Goal: Task Accomplishment & Management: Complete application form

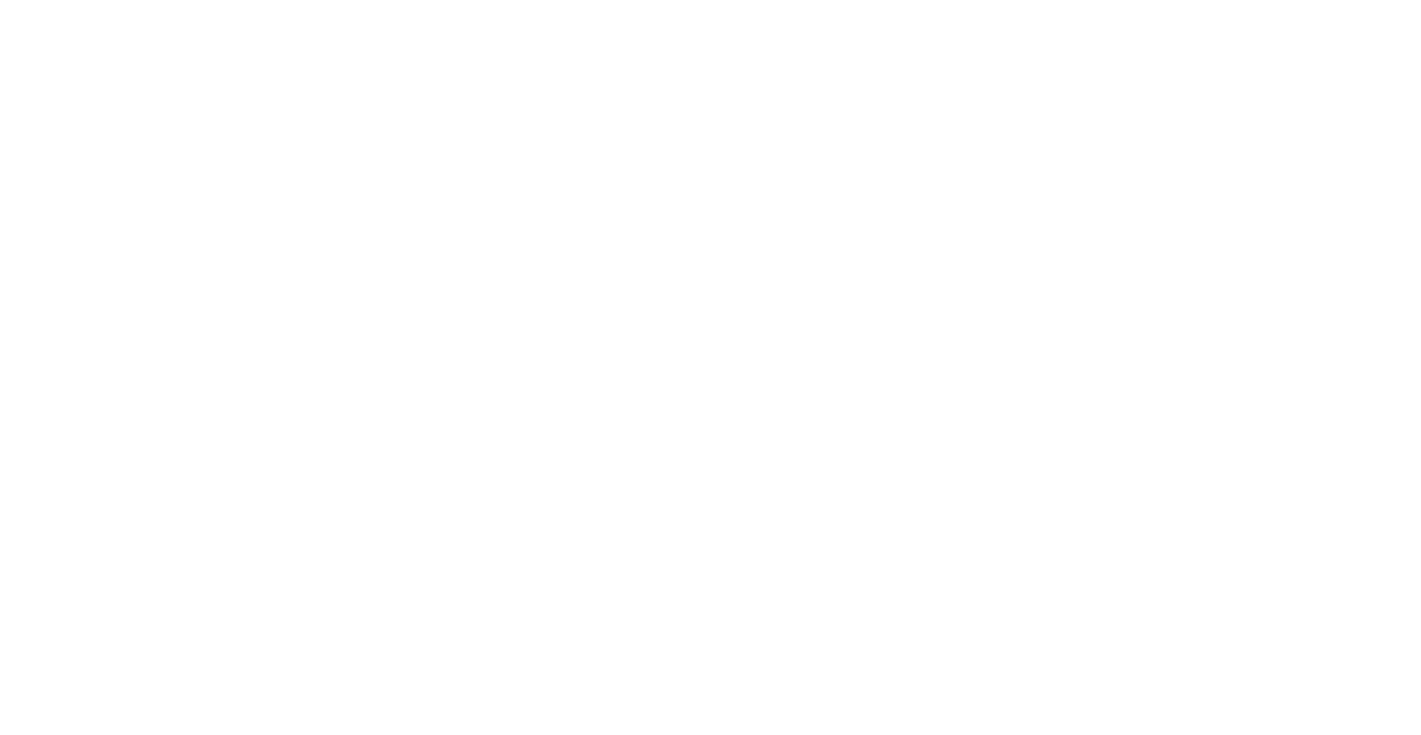
select select "Song"
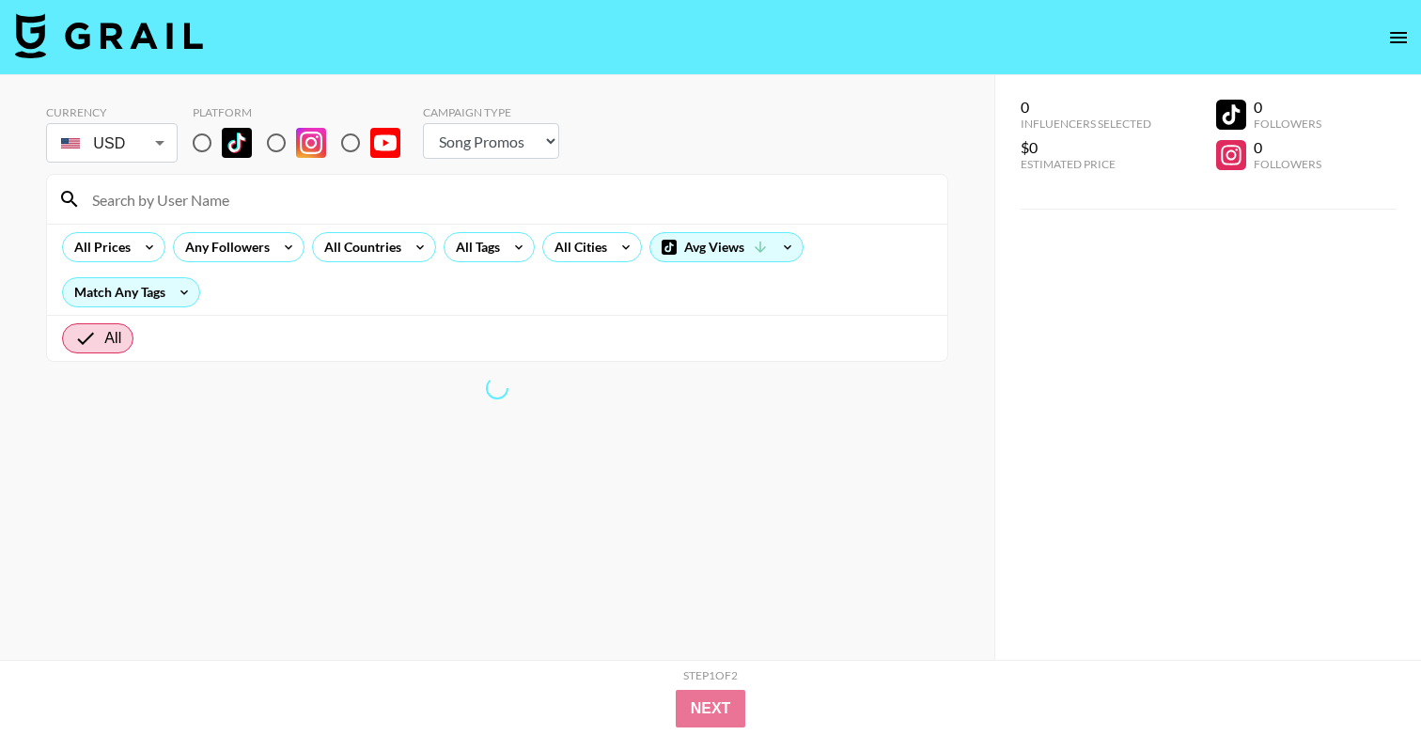
click at [214, 135] on input "radio" at bounding box center [201, 142] width 39 height 39
radio input "true"
click at [206, 141] on input "radio" at bounding box center [201, 142] width 39 height 39
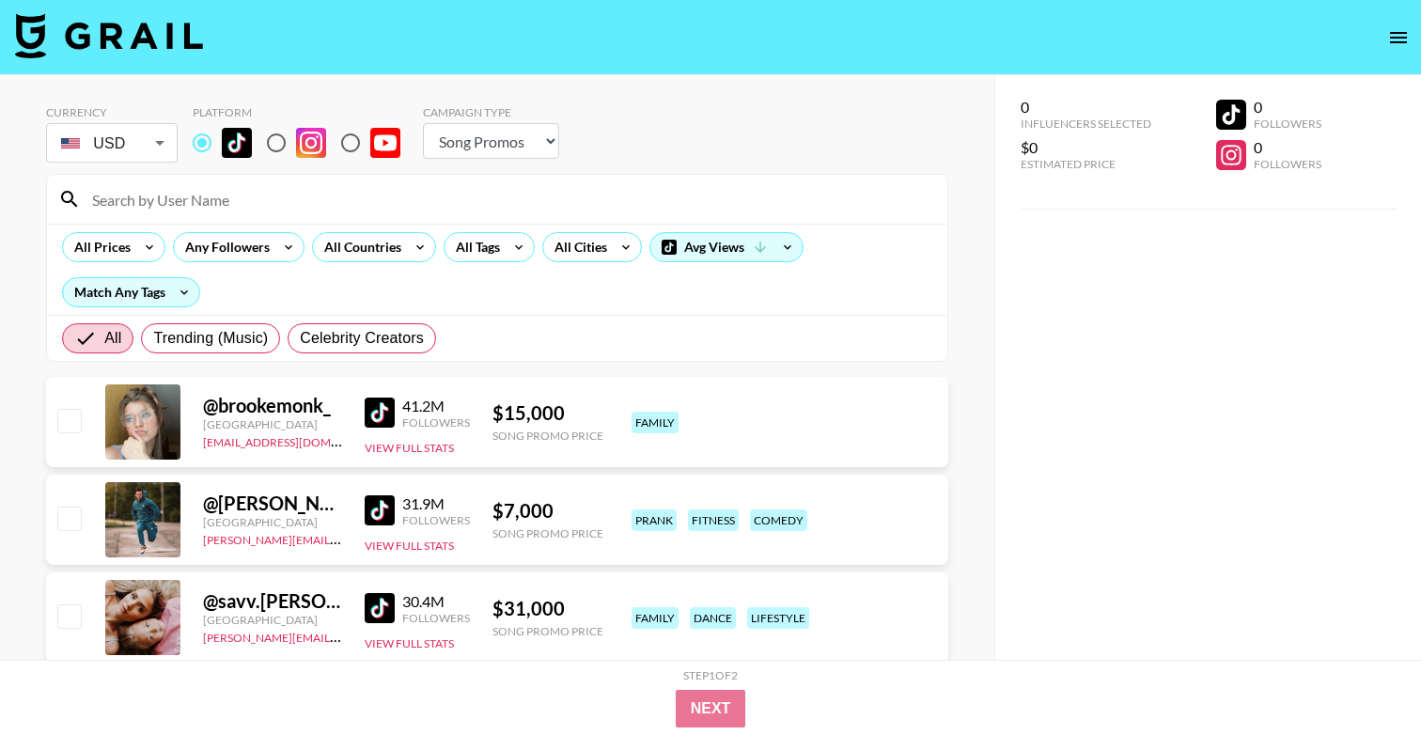
click at [446, 198] on input at bounding box center [508, 199] width 855 height 30
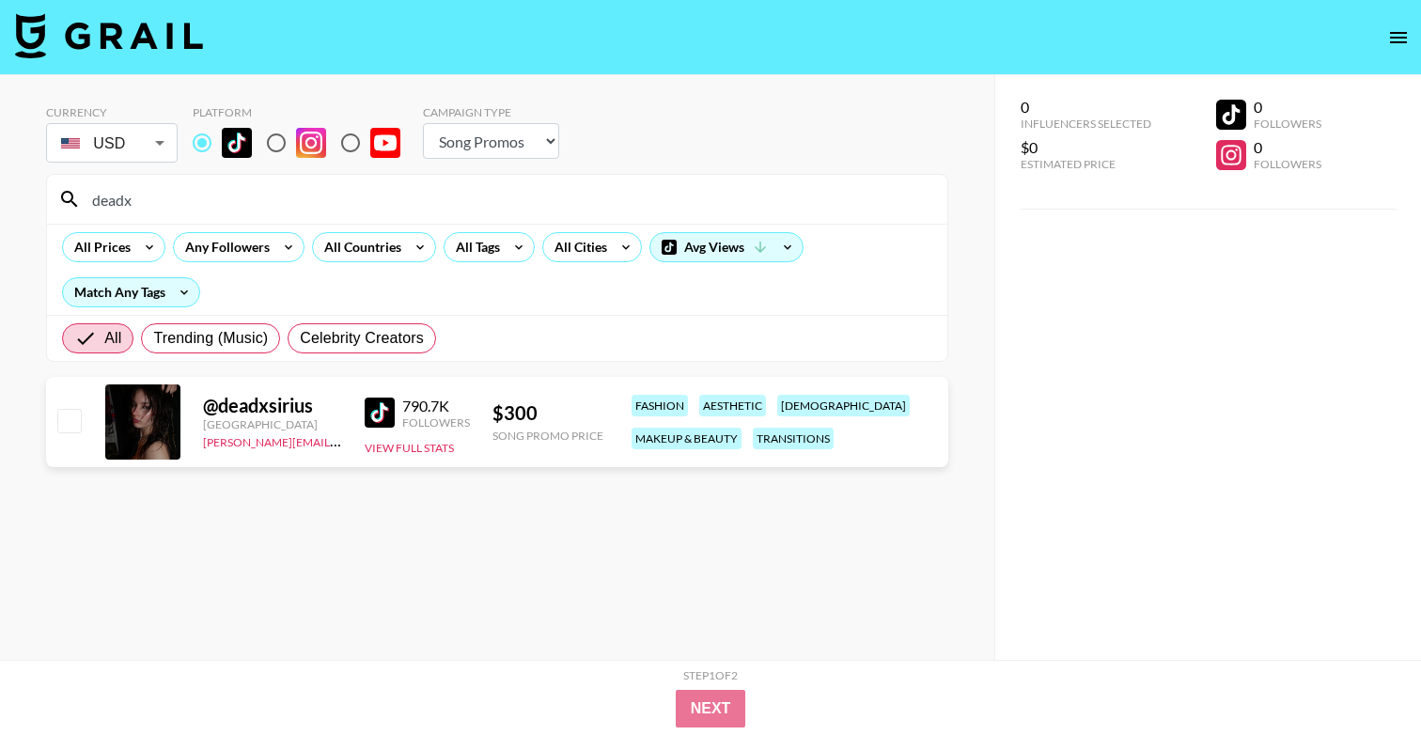
type input "deadx"
click at [78, 412] on input "checkbox" at bounding box center [68, 420] width 23 height 23
checkbox input "true"
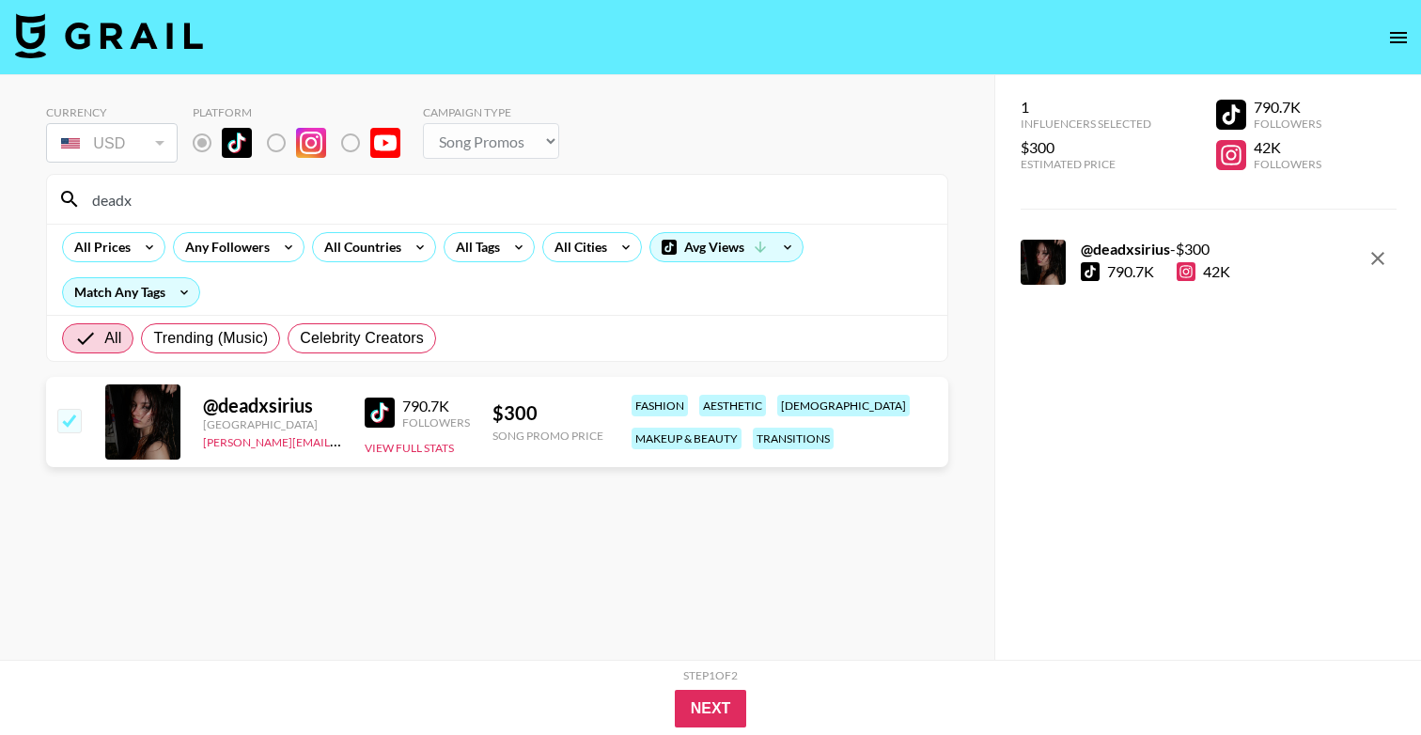
drag, startPoint x: 243, startPoint y: 201, endPoint x: 0, endPoint y: 202, distance: 243.4
click at [0, 202] on div "Currency USD USD ​ Platform Campaign Type Choose Type... Song Promos Brand Prom…" at bounding box center [497, 405] width 994 height 660
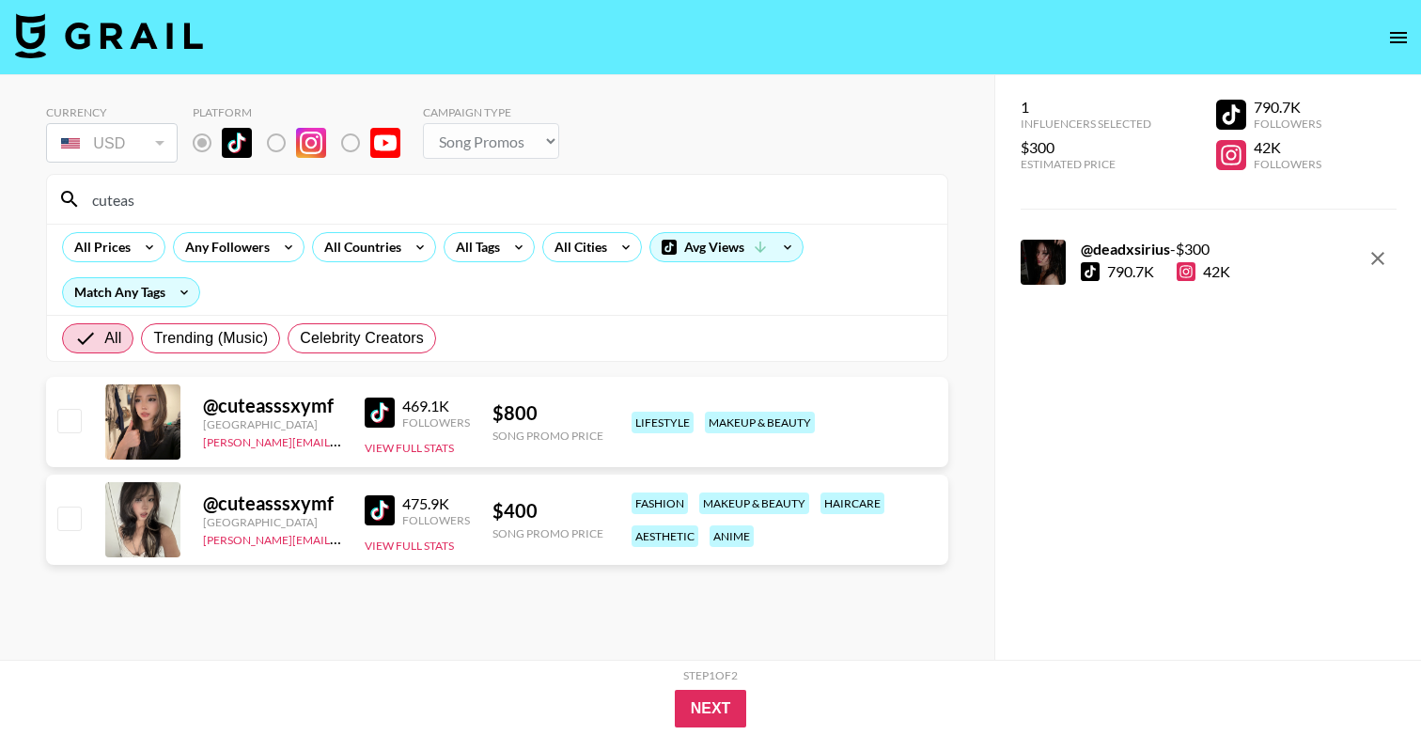
type input "cuteas"
click at [71, 516] on input "checkbox" at bounding box center [68, 518] width 23 height 23
checkbox input "true"
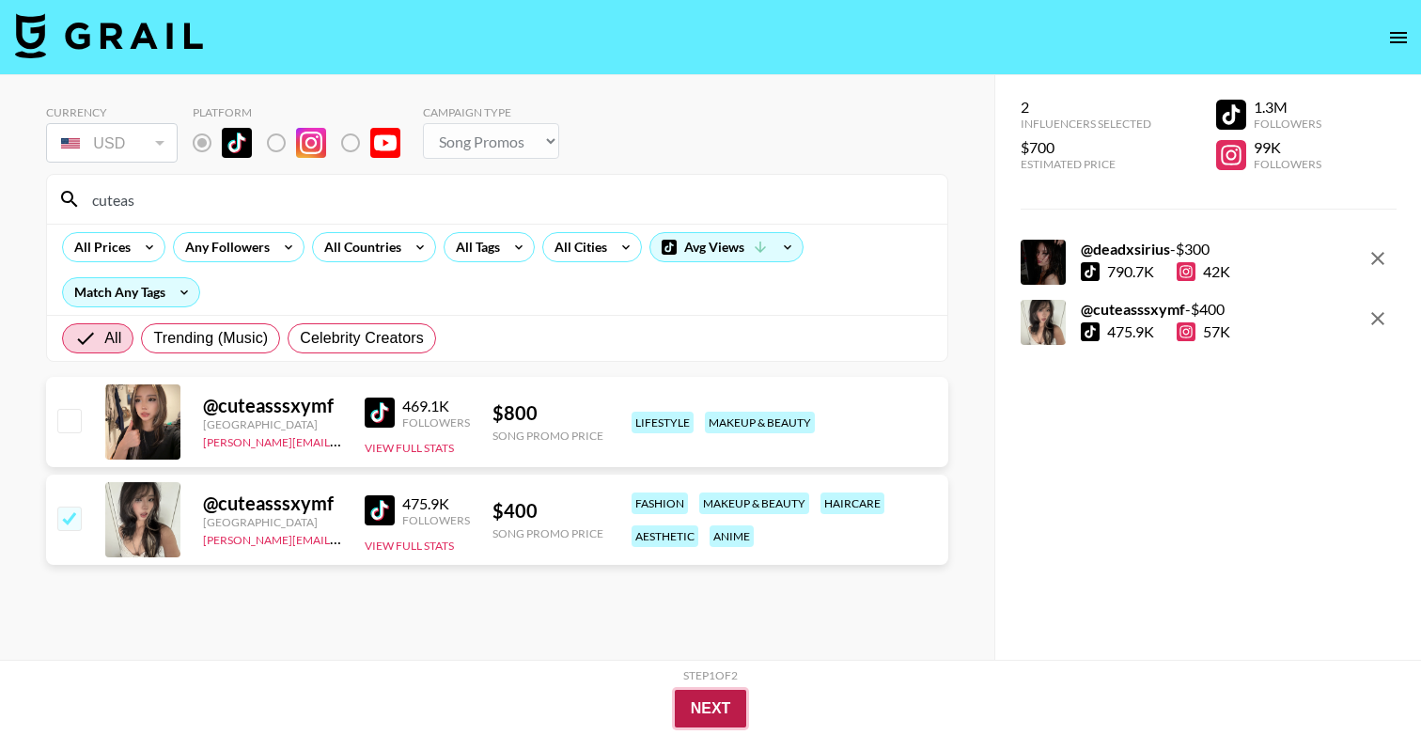
click at [711, 708] on button "Next" at bounding box center [711, 709] width 72 height 38
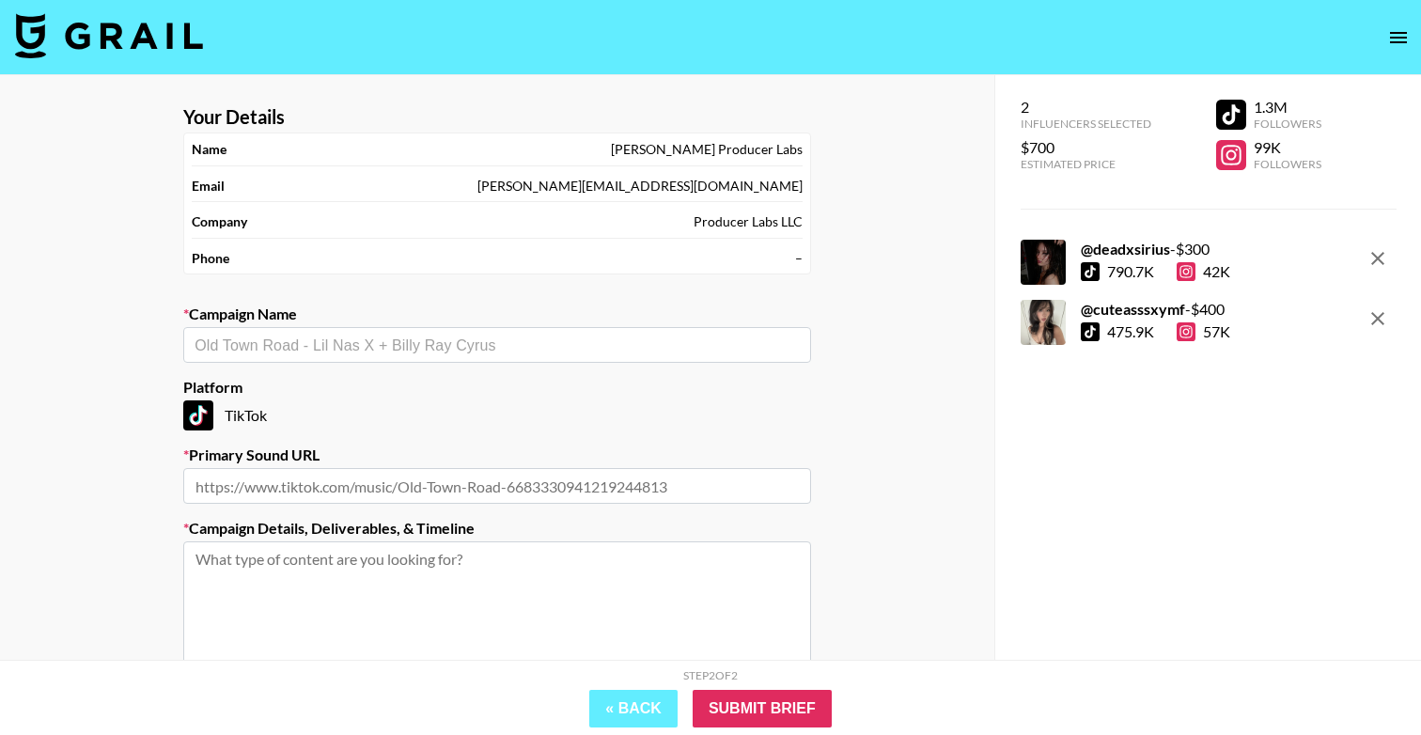
click at [437, 343] on input "text" at bounding box center [497, 346] width 605 height 22
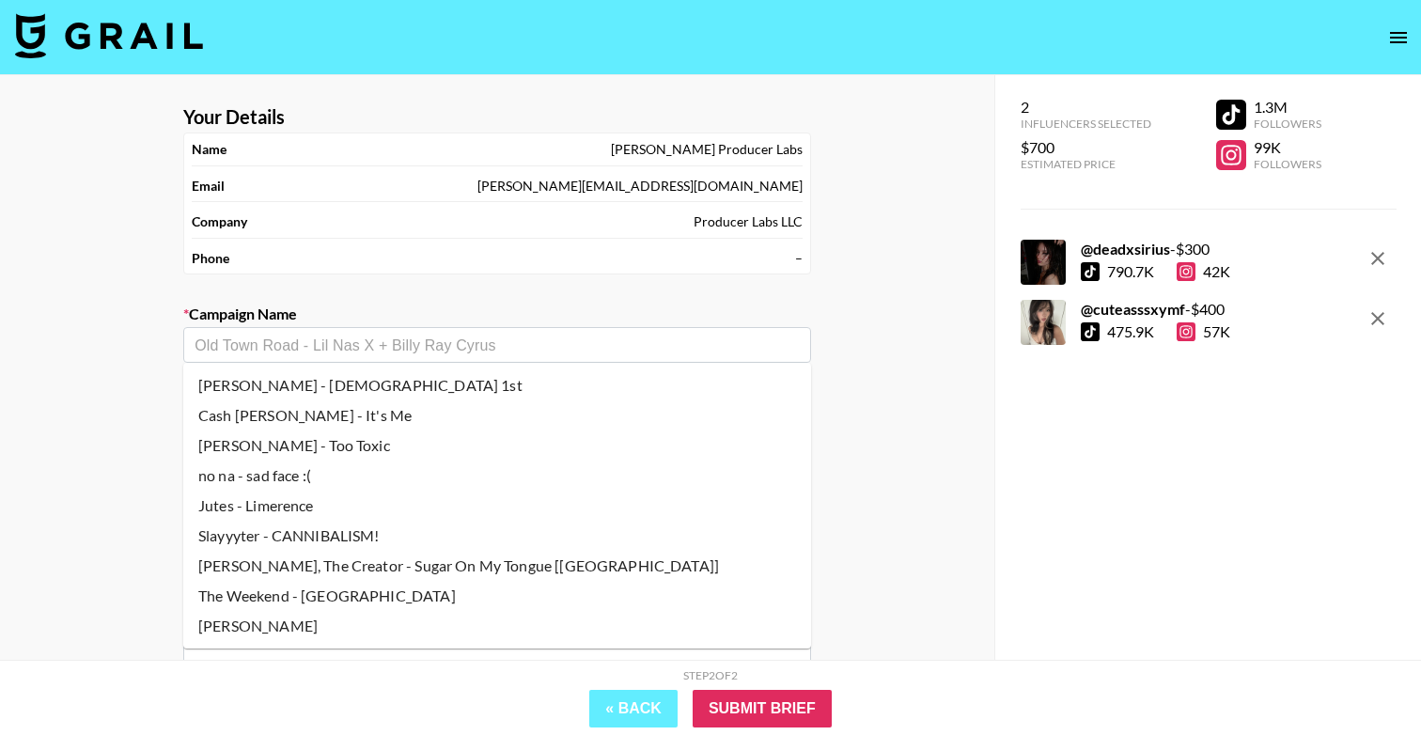
paste input "Saramalacara - Señal"
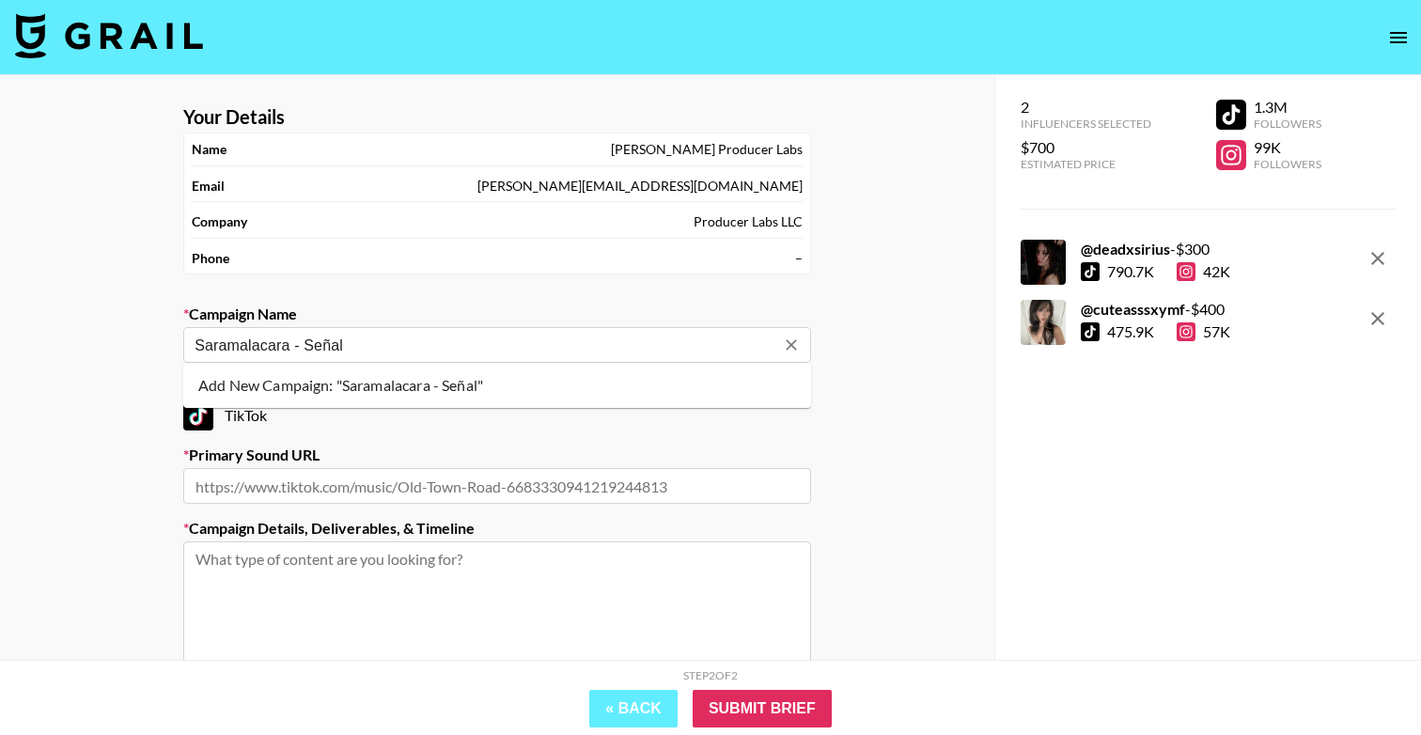
type input "Saramalacara - Señal"
click at [407, 306] on label "Campaign Name" at bounding box center [497, 314] width 628 height 19
click at [380, 342] on input "text" at bounding box center [497, 346] width 605 height 22
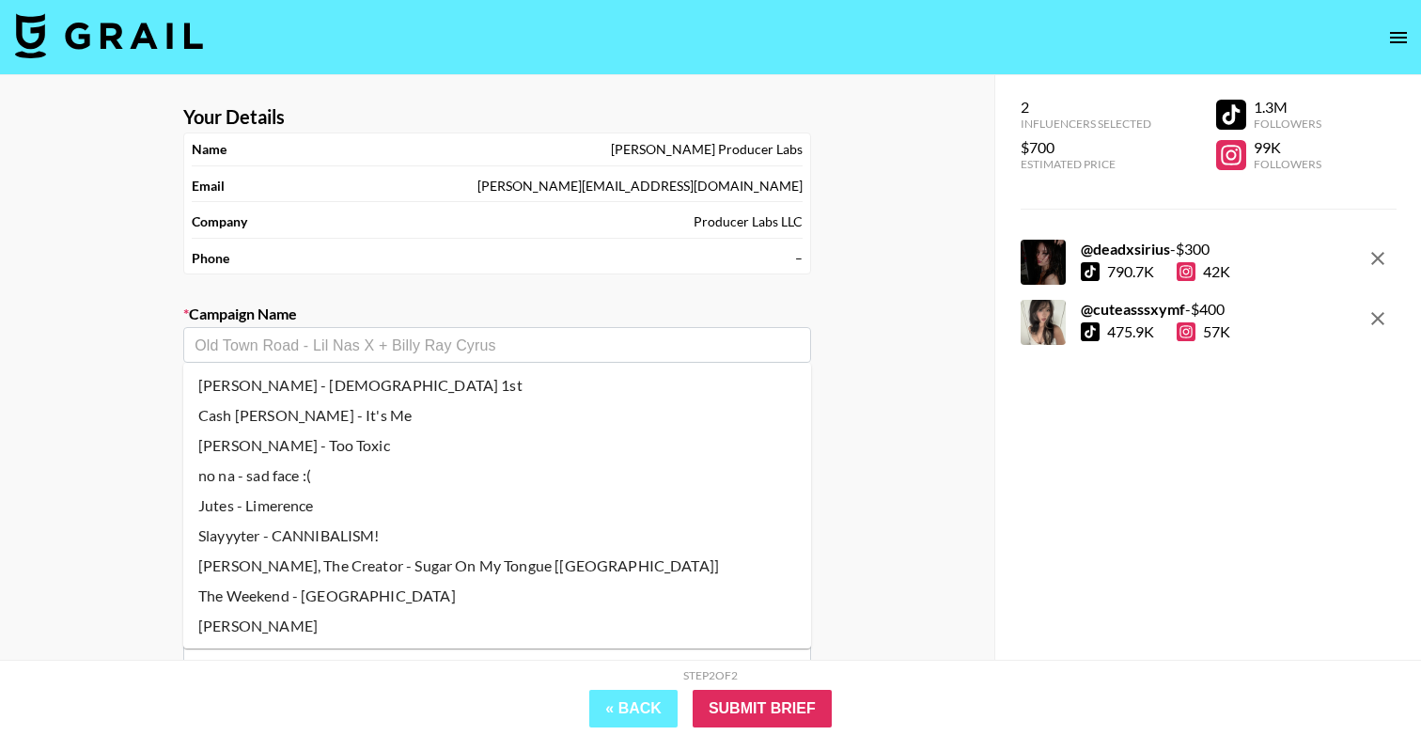
paste input "Saramalacara - Señal"
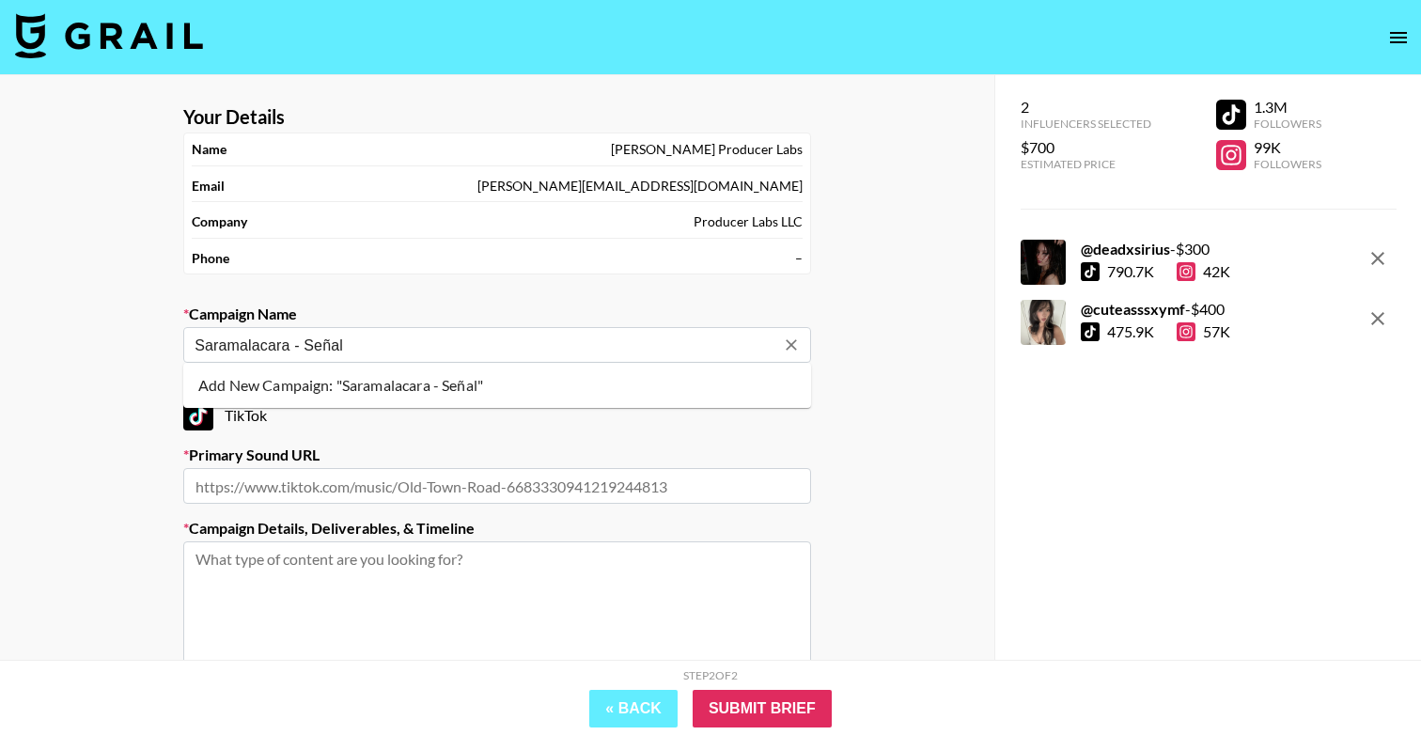
click at [406, 403] on ul "Add New Campaign: "Saramalacara - Señal"" at bounding box center [497, 385] width 628 height 45
click at [399, 396] on li "Add New Campaign: "Saramalacara - Señal"" at bounding box center [497, 385] width 628 height 30
type input "Saramalacara - Señal"
click at [398, 486] on input "text" at bounding box center [497, 486] width 628 height 36
click at [396, 490] on input "text" at bounding box center [497, 486] width 628 height 36
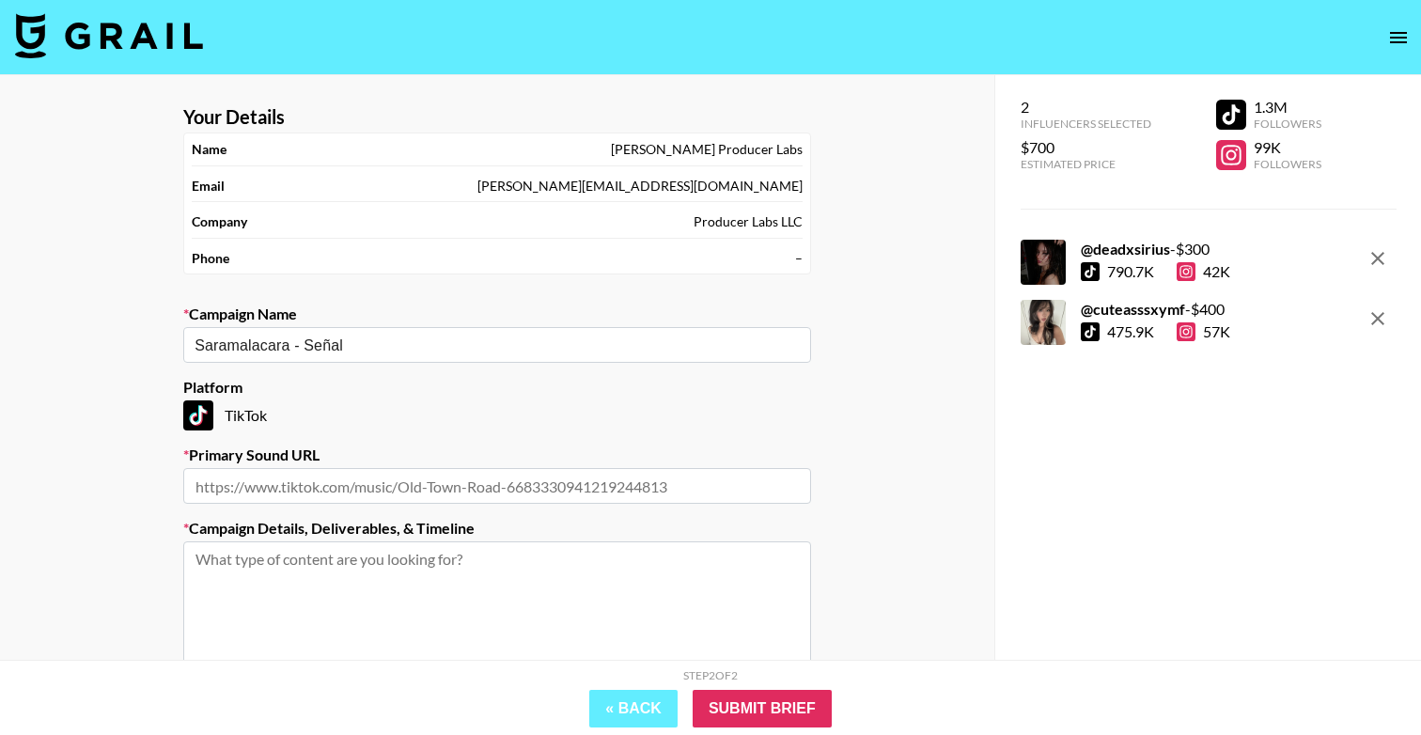
paste input "[URL][DOMAIN_NAME]"
type input "[URL][DOMAIN_NAME]"
click at [511, 460] on label "Primary Sound URL" at bounding box center [497, 455] width 628 height 19
click at [550, 571] on textarea at bounding box center [497, 611] width 628 height 141
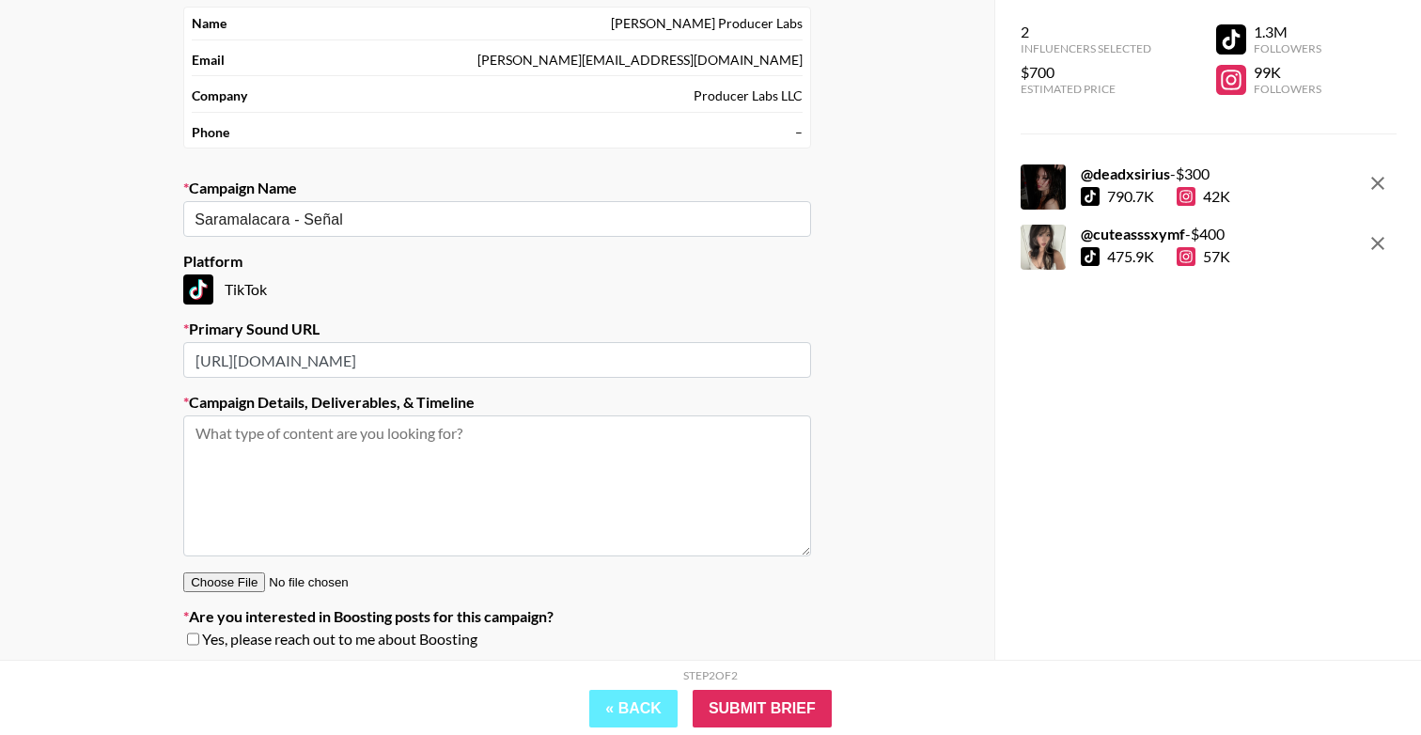
scroll to position [162, 0]
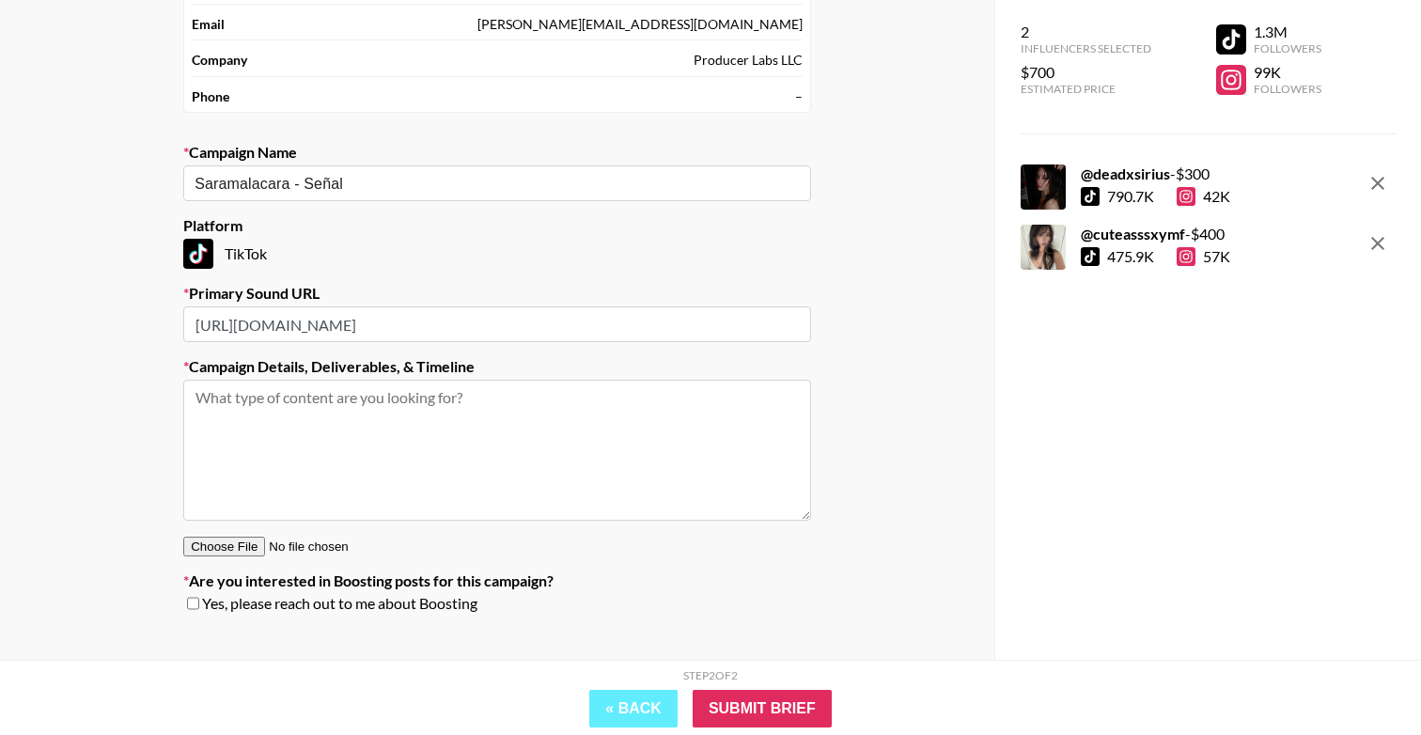
click at [394, 475] on textarea at bounding box center [497, 450] width 628 height 141
paste textarea "Creative #1: thirst trap + lip sync possible TOS discussing the fuma fuma (smok…"
click at [272, 398] on textarea "Creative #1: thirst trap + lip sync possible TOS discussing the fuma fuma (smok…" at bounding box center [497, 450] width 628 height 141
click at [681, 422] on textarea "Creative: thirst trap + lip sync possible TOS discussing the fuma fuma (smoke s…" at bounding box center [497, 450] width 628 height 141
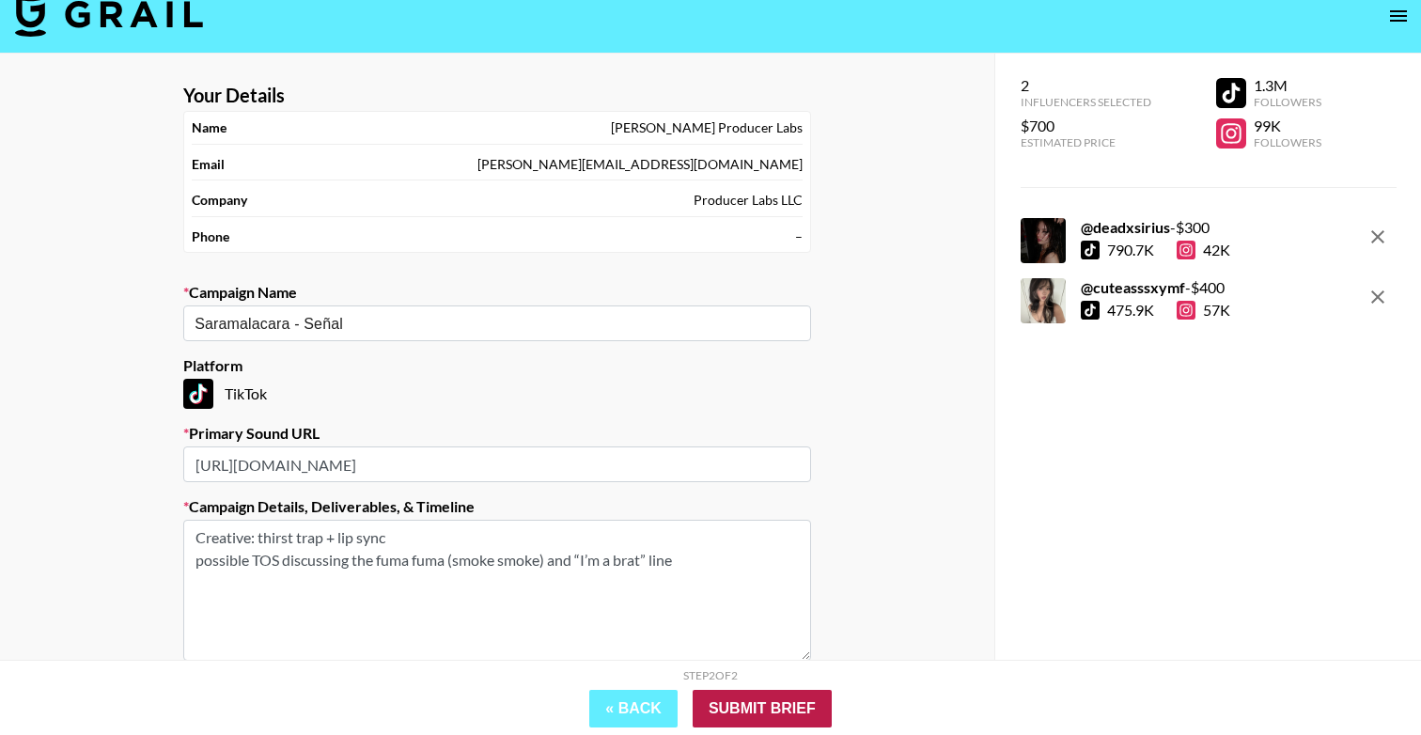
scroll to position [20, 0]
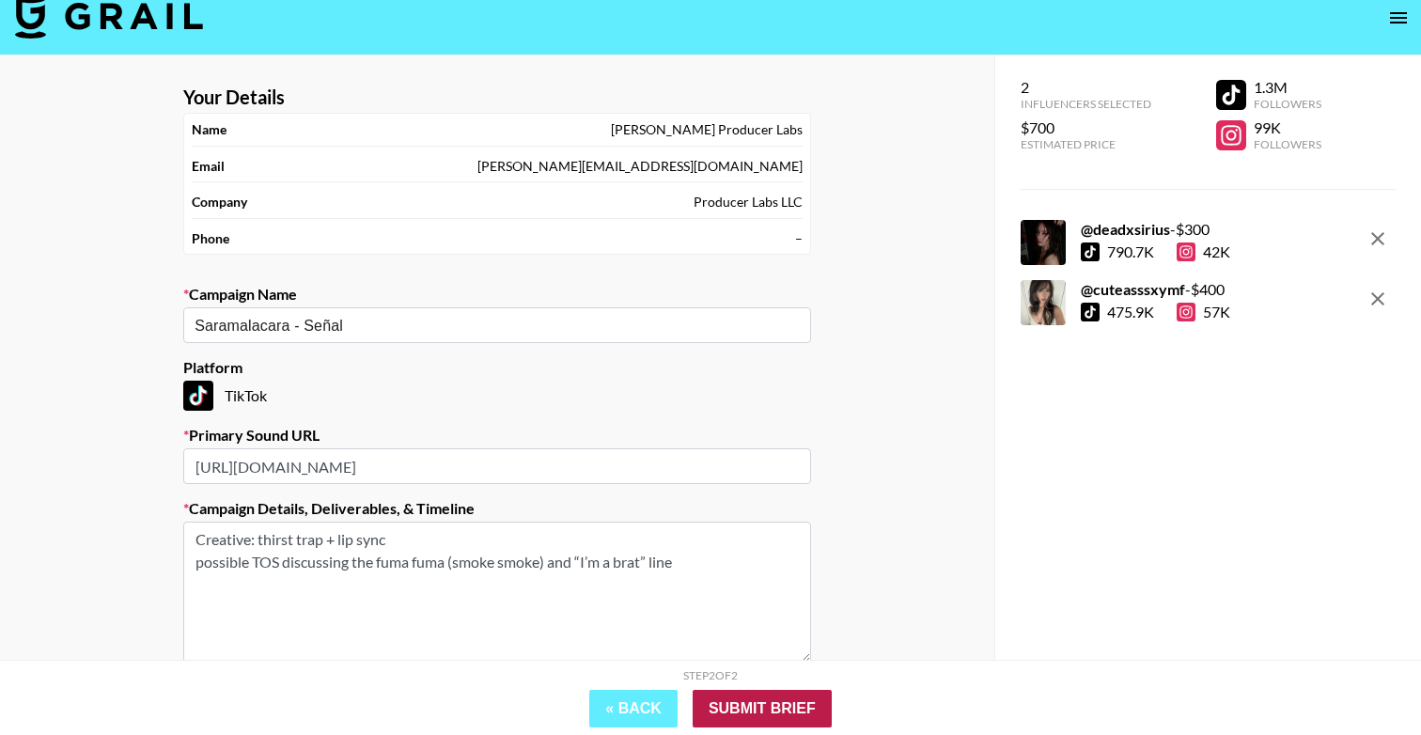
type textarea "Creative: thirst trap + lip sync possible TOS discussing the fuma fuma (smoke s…"
click at [780, 716] on input "Submit Brief" at bounding box center [762, 709] width 139 height 38
